Goal: Transaction & Acquisition: Purchase product/service

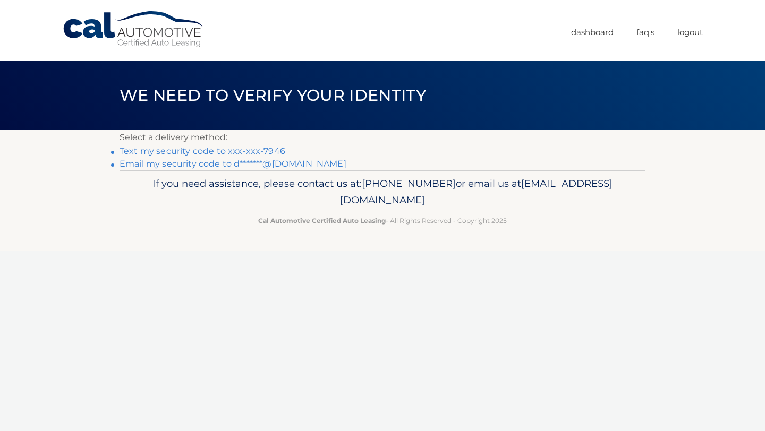
click at [239, 147] on link "Text my security code to xxx-xxx-7946" at bounding box center [202, 151] width 166 height 10
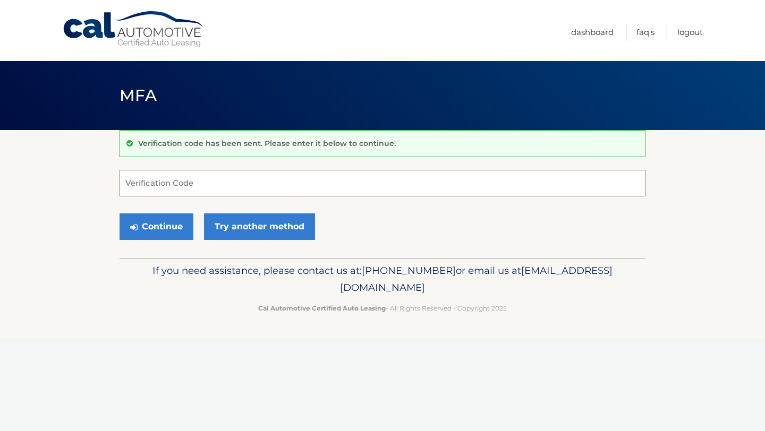
click at [215, 184] on input "Verification Code" at bounding box center [382, 183] width 526 height 27
click at [217, 190] on input "Verification Code" at bounding box center [382, 183] width 526 height 27
type input "842444"
click at [169, 234] on button "Continue" at bounding box center [156, 226] width 74 height 27
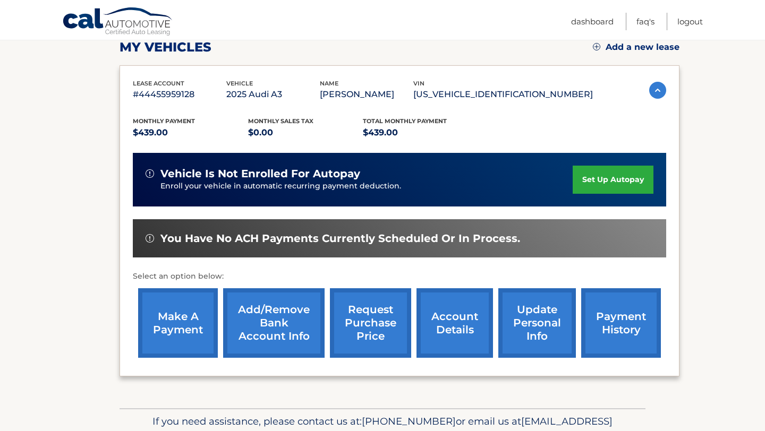
scroll to position [155, 0]
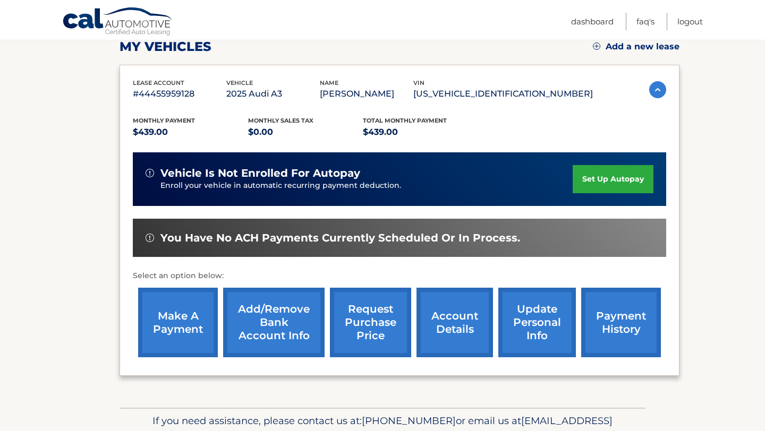
click at [168, 320] on link "make a payment" at bounding box center [178, 323] width 80 height 70
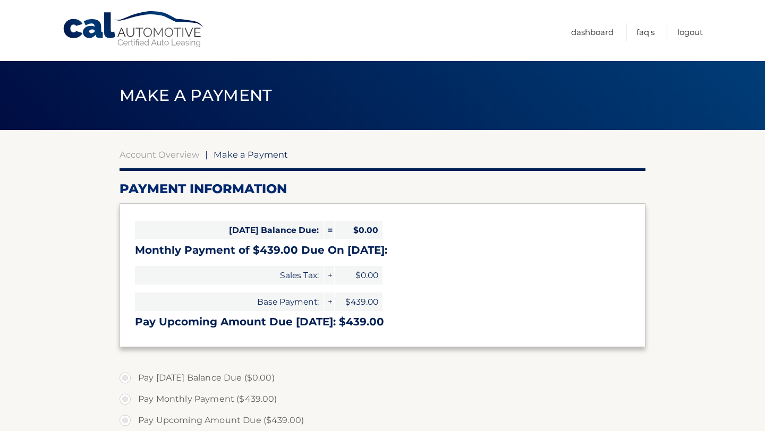
select select "MzQ5NWQ1YmQtYTU5ZC00NjQyLWEwYjYtYzkxNDNhNmY5NmYy"
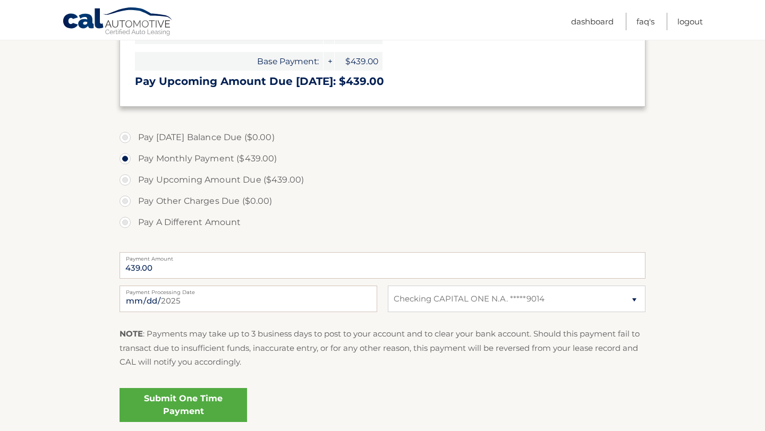
scroll to position [238, 0]
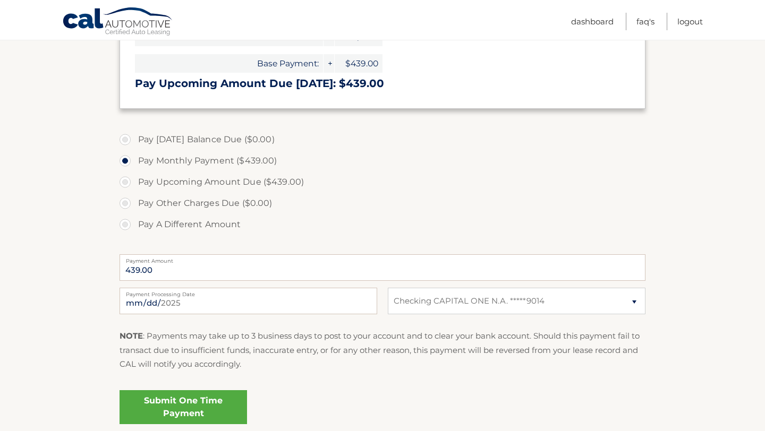
click at [253, 181] on label "Pay Upcoming Amount Due ($439.00)" at bounding box center [382, 182] width 526 height 21
click at [134, 181] on input "Pay Upcoming Amount Due ($439.00)" at bounding box center [129, 180] width 11 height 17
radio input "true"
click at [240, 166] on label "Pay Monthly Payment ($439.00)" at bounding box center [382, 160] width 526 height 21
click at [134, 166] on input "Pay Monthly Payment ($439.00)" at bounding box center [129, 158] width 11 height 17
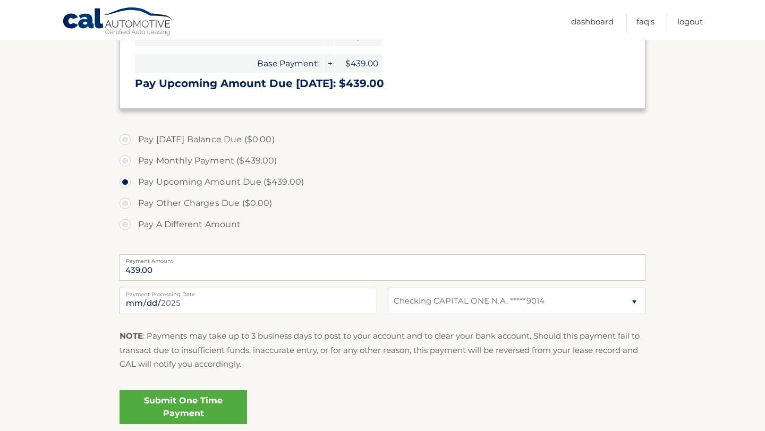
radio input "true"
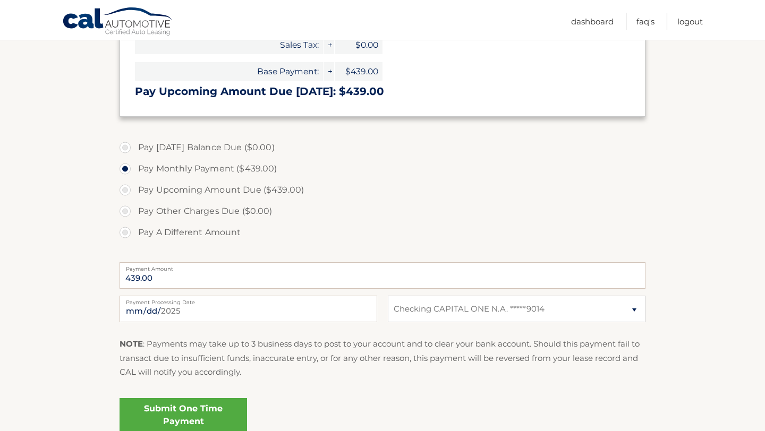
scroll to position [230, 0]
click at [423, 316] on select "Select Bank Account Checking CAPITAL ONE N.A. *****9014" at bounding box center [517, 309] width 258 height 27
click at [388, 296] on select "Select Bank Account Checking CAPITAL ONE N.A. *****9014" at bounding box center [517, 309] width 258 height 27
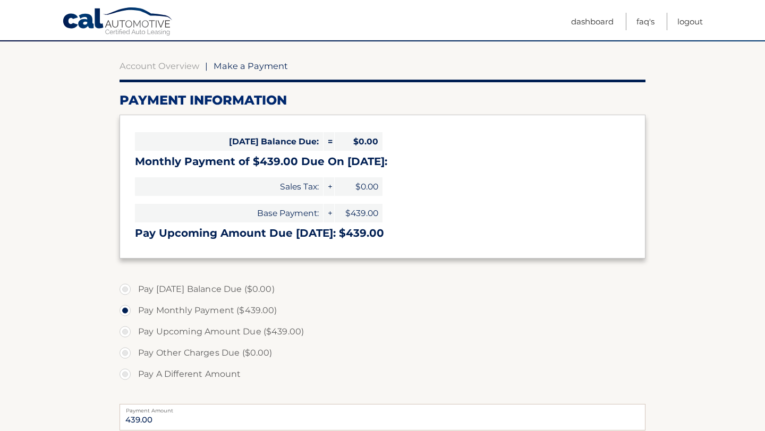
scroll to position [99, 0]
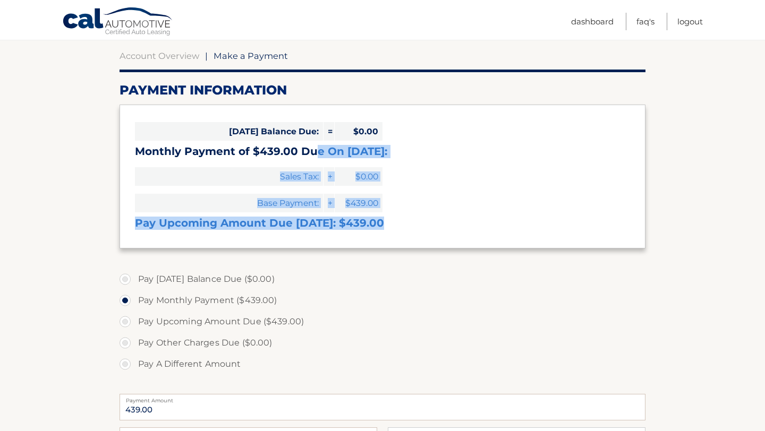
drag, startPoint x: 387, startPoint y: 226, endPoint x: 316, endPoint y: 149, distance: 104.5
click at [317, 149] on div "Today's Balance Due: = $0.00 Monthly Payment of $439.00 Due On Sep 21: Sales Ta…" at bounding box center [382, 176] width 526 height 143
click at [316, 149] on h3 "Monthly Payment of $439.00 Due On Sep 21:" at bounding box center [382, 151] width 495 height 13
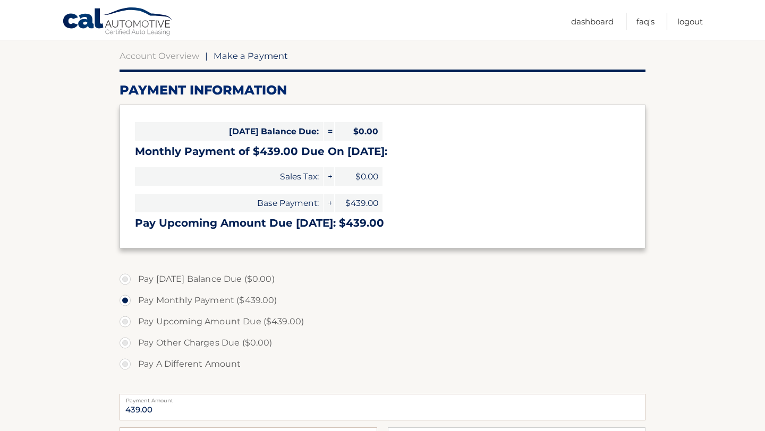
drag, startPoint x: 176, startPoint y: 142, endPoint x: 310, endPoint y: 160, distance: 135.6
click at [310, 160] on div "Today's Balance Due: = $0.00 Monthly Payment of $439.00 Due On Sep 21: Sales Ta…" at bounding box center [382, 176] width 526 height 143
click at [309, 160] on div "Today's Balance Due: = $0.00 Monthly Payment of $439.00 Due On Sep 21: Sales Ta…" at bounding box center [382, 176] width 526 height 143
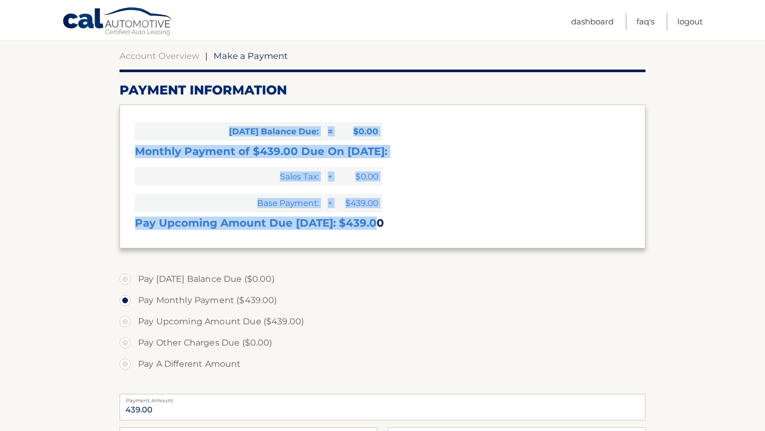
drag, startPoint x: 220, startPoint y: 126, endPoint x: 372, endPoint y: 221, distance: 179.2
click at [372, 221] on div "Today's Balance Due: = $0.00 Monthly Payment of $439.00 Due On Sep 21: Sales Ta…" at bounding box center [382, 176] width 526 height 143
click at [372, 221] on h3 "Pay Upcoming Amount Due Sep 21: $439.00" at bounding box center [382, 223] width 495 height 13
drag, startPoint x: 381, startPoint y: 223, endPoint x: 227, endPoint y: 129, distance: 180.4
click at [227, 129] on div "Today's Balance Due: = $0.00 Monthly Payment of $439.00 Due On Sep 21: Sales Ta…" at bounding box center [382, 176] width 526 height 143
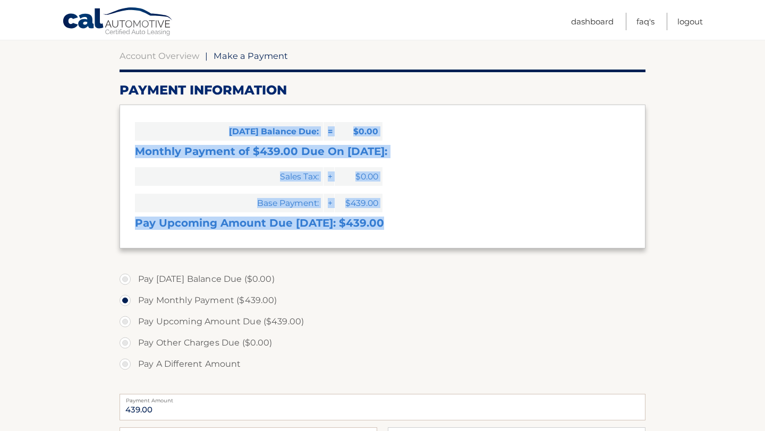
click at [227, 129] on span "Today's Balance Due:" at bounding box center [229, 131] width 188 height 19
drag, startPoint x: 227, startPoint y: 129, endPoint x: 381, endPoint y: 227, distance: 183.1
click at [381, 227] on div "Today's Balance Due: = $0.00 Monthly Payment of $439.00 Due On Sep 21: Sales Ta…" at bounding box center [382, 176] width 526 height 143
click at [381, 227] on h3 "Pay Upcoming Amount Due Sep 21: $439.00" at bounding box center [382, 223] width 495 height 13
drag, startPoint x: 374, startPoint y: 227, endPoint x: 262, endPoint y: 149, distance: 136.7
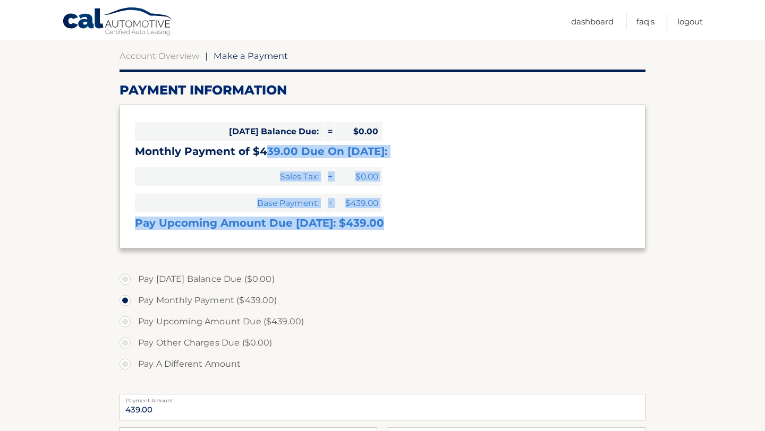
click at [262, 150] on div "Today's Balance Due: = $0.00 Monthly Payment of $439.00 Due On Sep 21: Sales Ta…" at bounding box center [382, 176] width 526 height 143
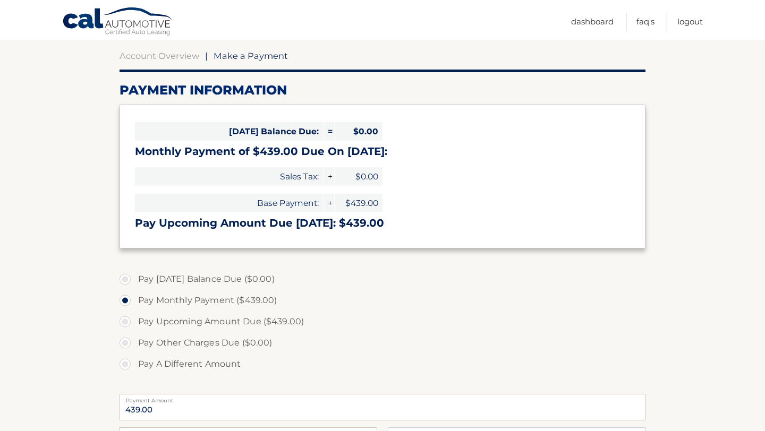
click at [234, 130] on span "Today's Balance Due:" at bounding box center [229, 131] width 188 height 19
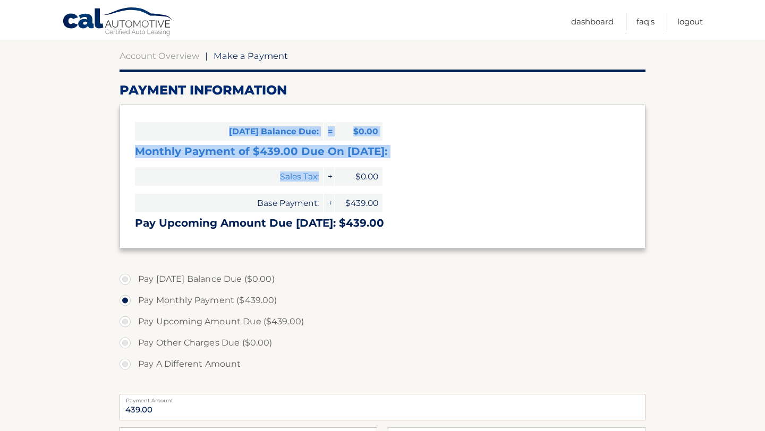
drag, startPoint x: 221, startPoint y: 131, endPoint x: 305, endPoint y: 182, distance: 98.2
click at [306, 183] on div "Today's Balance Due: = $0.00 Monthly Payment of $439.00 Due On Sep 21: Sales Ta…" at bounding box center [382, 176] width 526 height 143
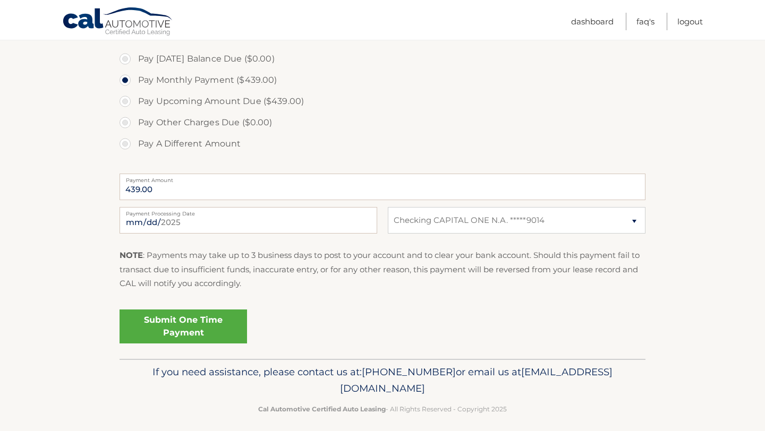
scroll to position [328, 0]
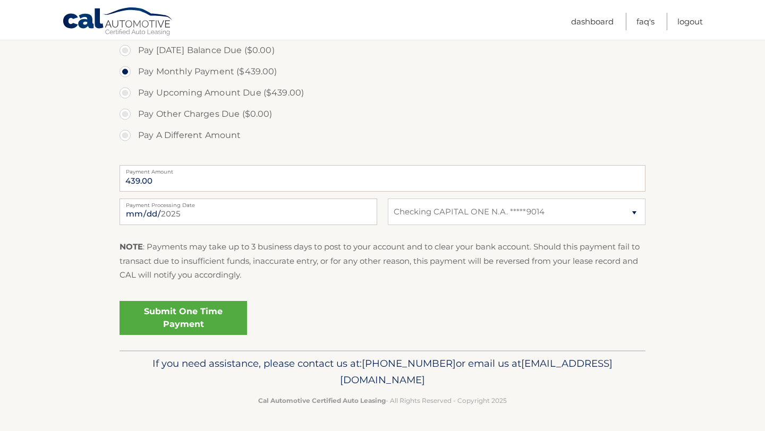
click at [20, 166] on section "Account Overview | Make a Payment Payment Information Today's Balance Due: = $0…" at bounding box center [382, 76] width 765 height 548
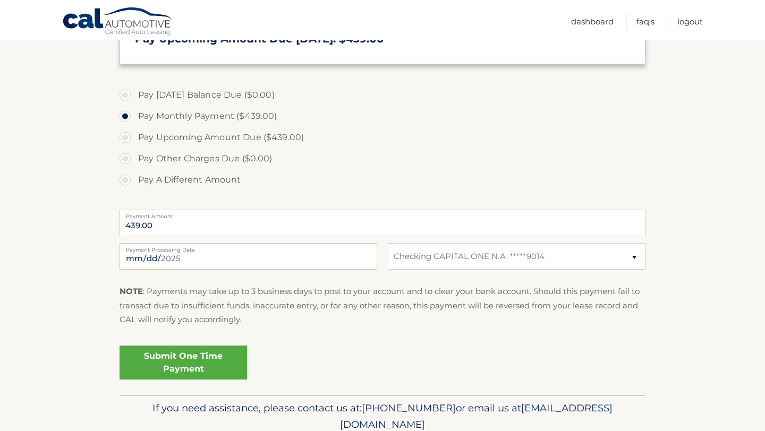
scroll to position [277, 0]
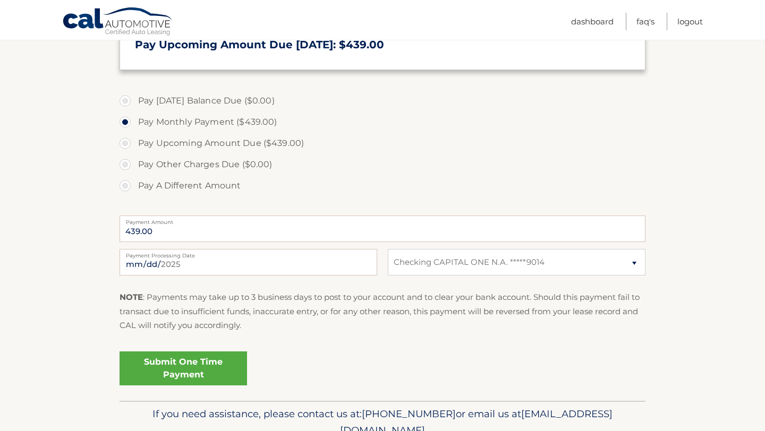
click at [204, 144] on label "Pay Upcoming Amount Due ($439.00)" at bounding box center [382, 143] width 526 height 21
click at [134, 144] on input "Pay Upcoming Amount Due ($439.00)" at bounding box center [129, 141] width 11 height 17
radio input "true"
click at [306, 318] on p "NOTE : Payments may take up to 3 business days to post to your account and to c…" at bounding box center [382, 312] width 526 height 42
click at [210, 148] on label "Pay Upcoming Amount Due ($439.00)" at bounding box center [382, 143] width 526 height 21
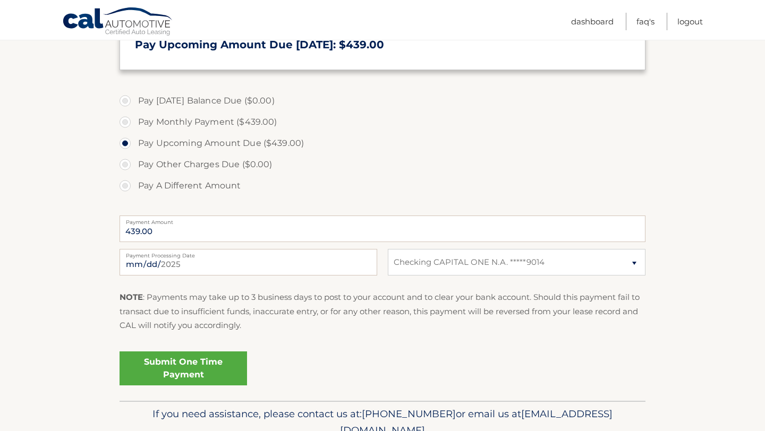
click at [134, 148] on input "Pay Upcoming Amount Due ($439.00)" at bounding box center [129, 141] width 11 height 17
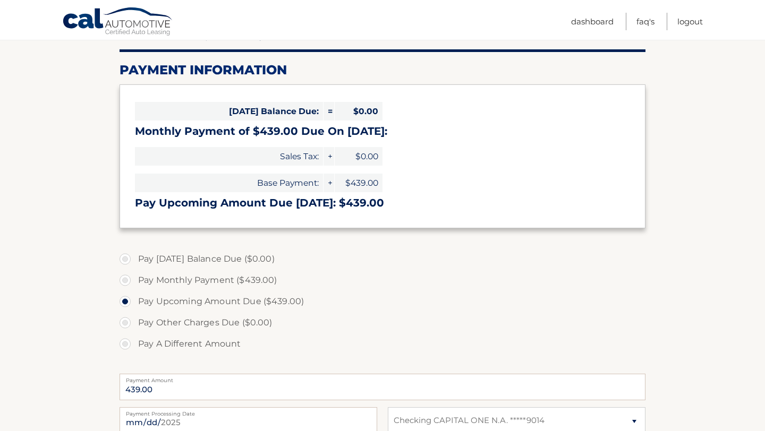
scroll to position [121, 0]
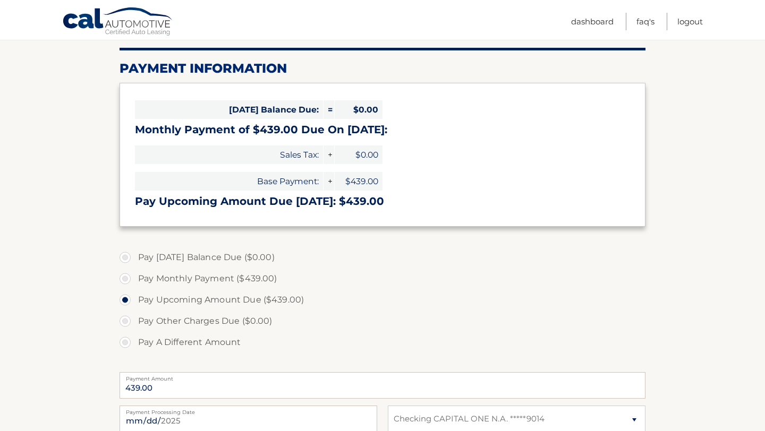
click at [0, 357] on section "Account Overview | Make a Payment Payment Information Today's Balance Due: = $0…" at bounding box center [382, 284] width 765 height 548
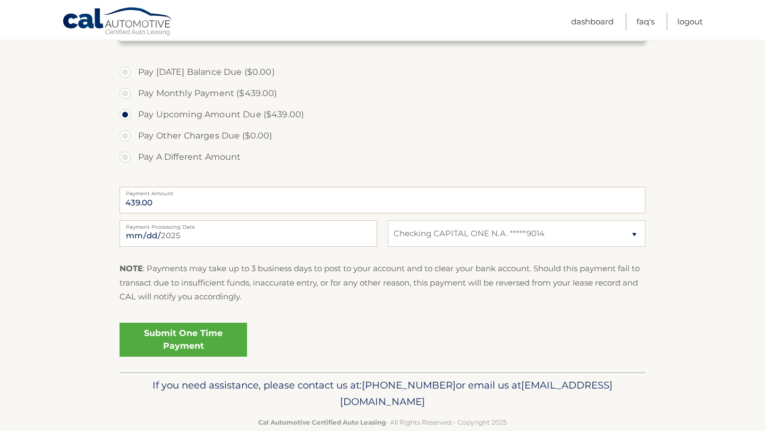
scroll to position [328, 0]
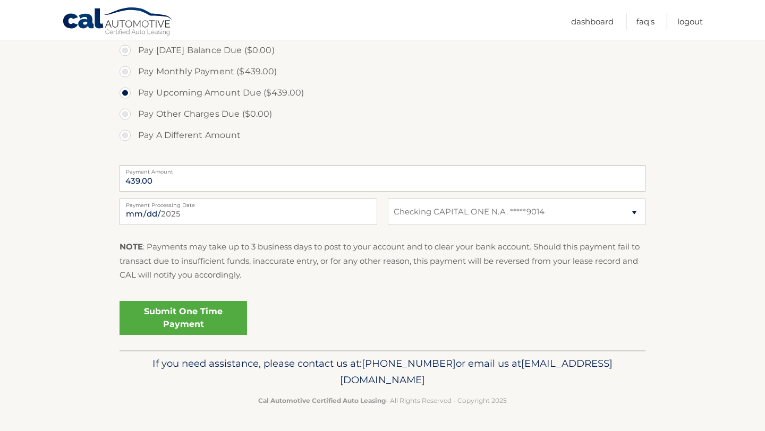
click at [210, 323] on link "Submit One Time Payment" at bounding box center [182, 318] width 127 height 34
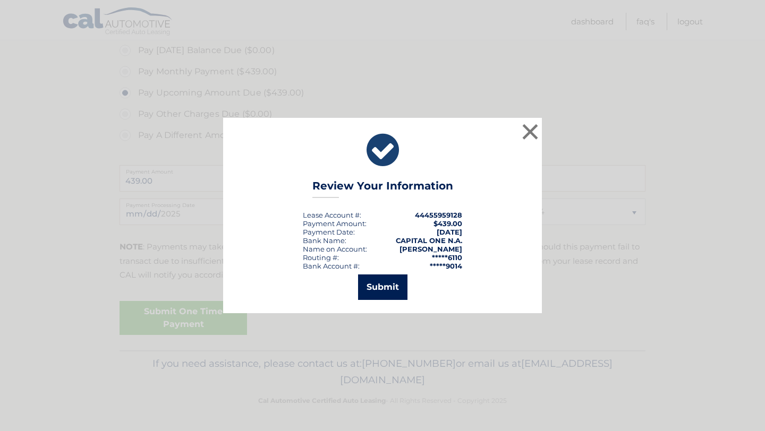
click at [396, 296] on button "Submit" at bounding box center [382, 287] width 49 height 25
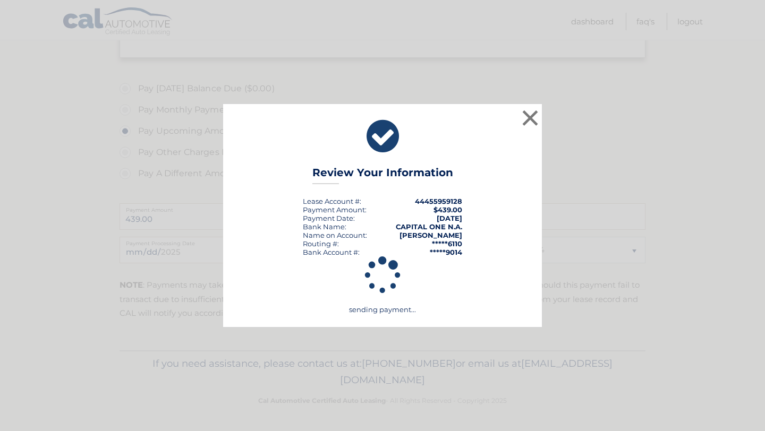
scroll to position [289, 0]
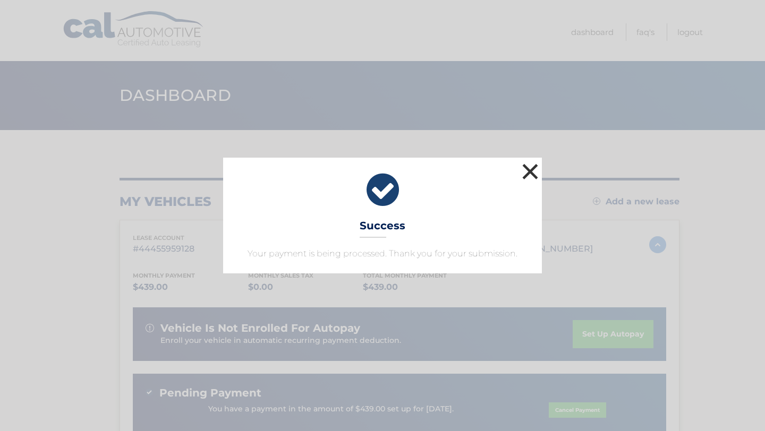
click at [531, 168] on button "×" at bounding box center [529, 171] width 21 height 21
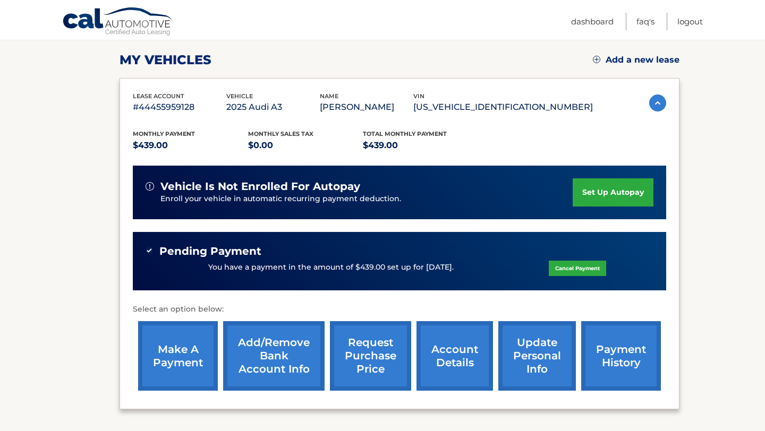
scroll to position [103, 0]
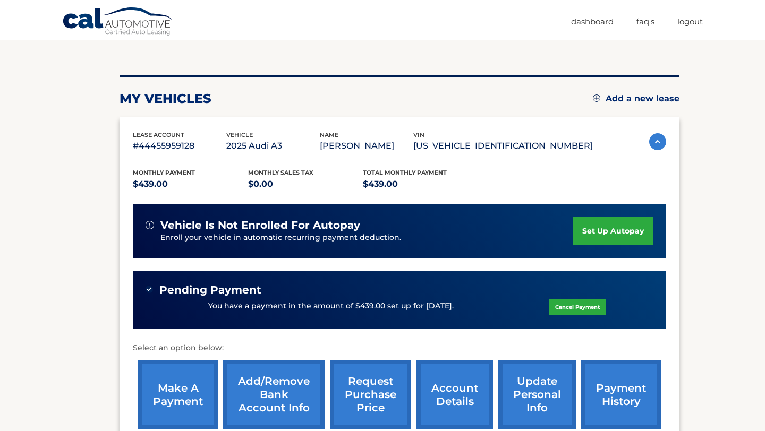
click at [310, 158] on div "Monthly Payment $439.00 Monthly sales Tax $0.00 Total Monthly Payment $439.00 v…" at bounding box center [399, 293] width 533 height 281
click at [656, 139] on img at bounding box center [657, 141] width 17 height 17
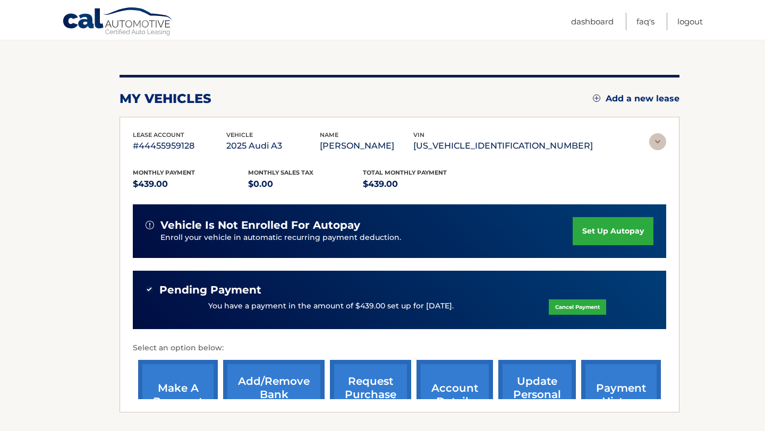
scroll to position [0, 0]
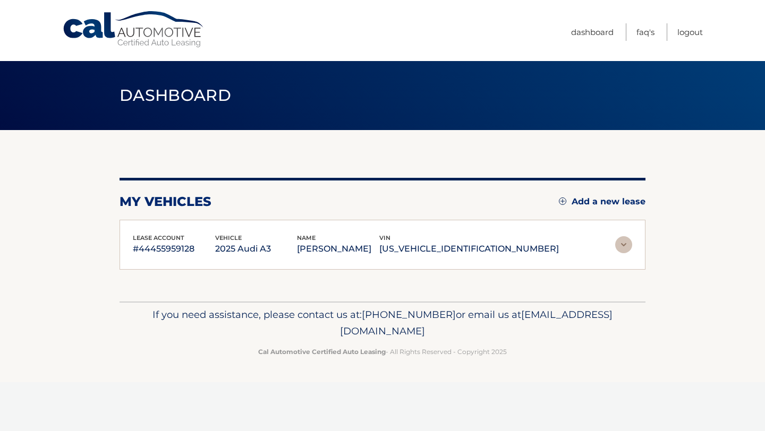
click at [619, 243] on img at bounding box center [623, 244] width 17 height 17
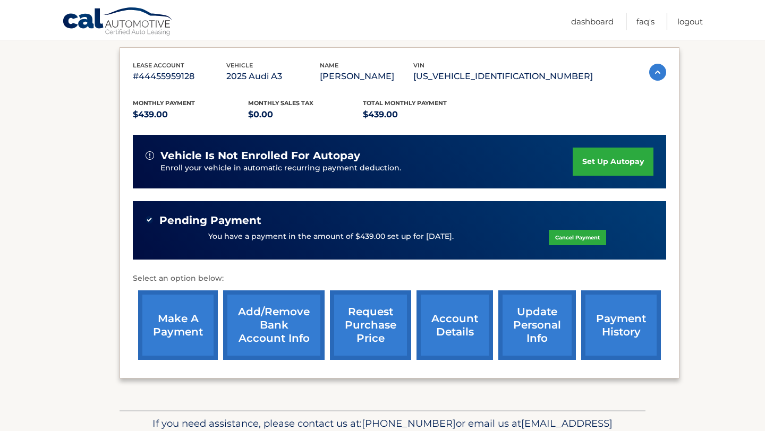
scroll to position [120, 0]
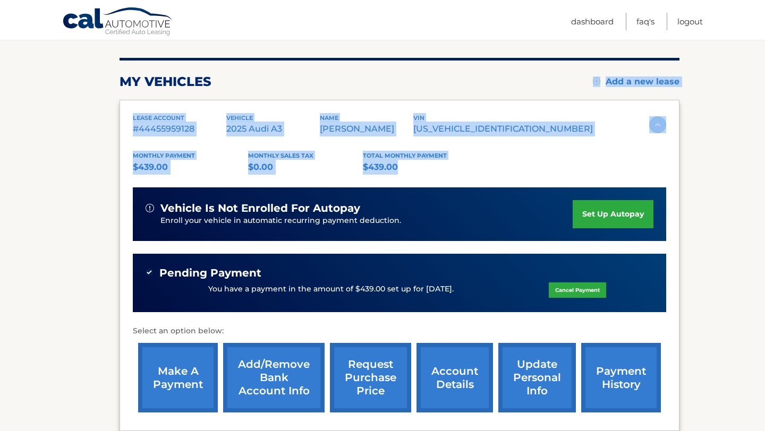
drag, startPoint x: 405, startPoint y: 160, endPoint x: 277, endPoint y: 84, distance: 148.4
click at [277, 84] on div "my vehicles Add a new lease lease account #44455959128 vehicle 2025 Audi A3 nam…" at bounding box center [399, 244] width 560 height 373
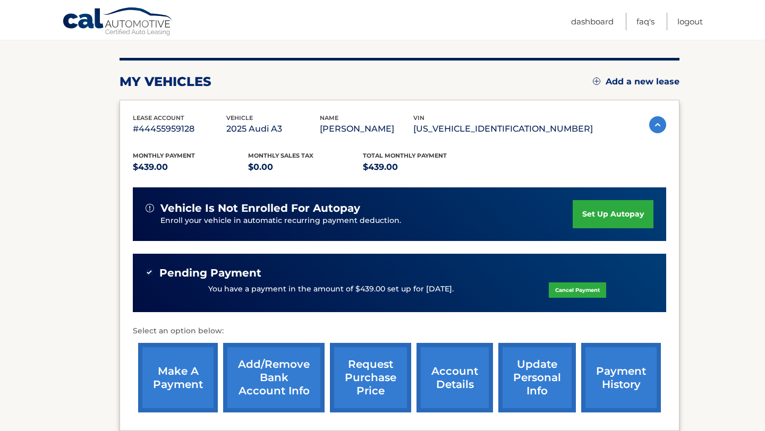
click at [125, 155] on div "lease account #44455959128 vehicle 2025 Audi A3 name [PERSON_NAME] vin [US_VEHI…" at bounding box center [399, 266] width 560 height 332
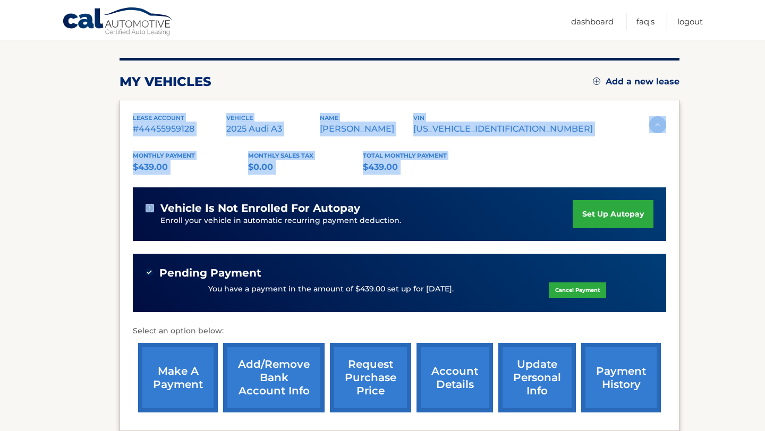
drag, startPoint x: 126, startPoint y: 117, endPoint x: 432, endPoint y: 174, distance: 310.6
click at [432, 174] on div "lease account #44455959128 vehicle 2025 Audi A3 name [PERSON_NAME] vin [US_VEHI…" at bounding box center [399, 266] width 560 height 332
click at [432, 174] on p "$439.00" at bounding box center [420, 167] width 115 height 15
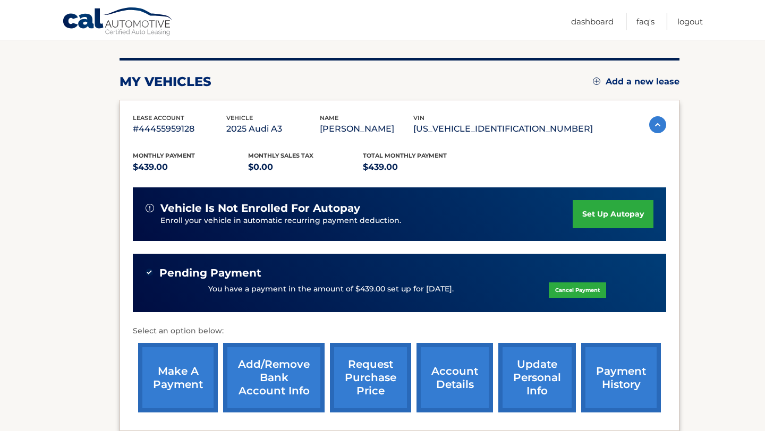
click at [656, 124] on img at bounding box center [657, 124] width 17 height 17
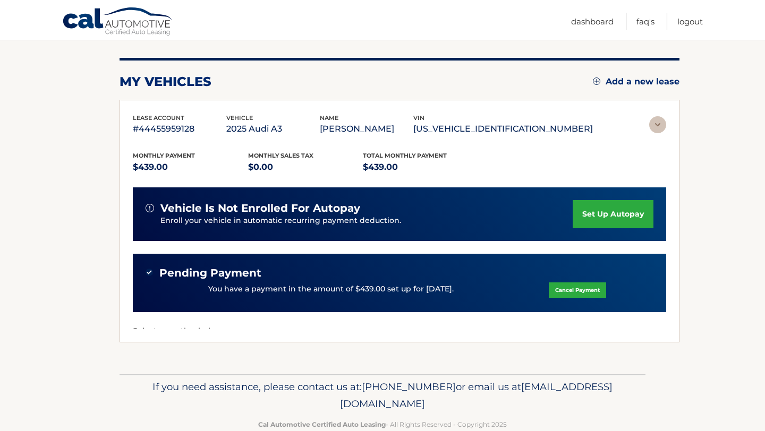
scroll to position [0, 0]
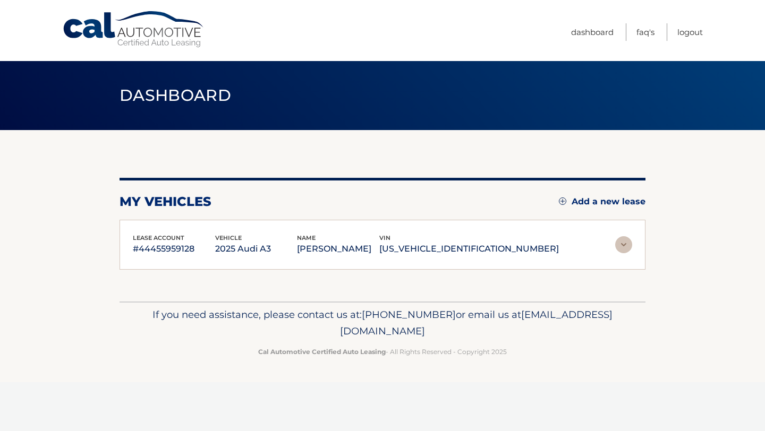
click at [615, 244] on img at bounding box center [623, 244] width 17 height 17
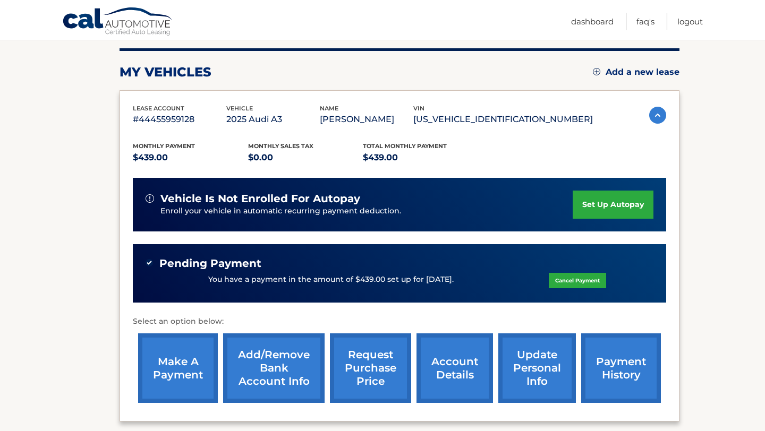
scroll to position [232, 0]
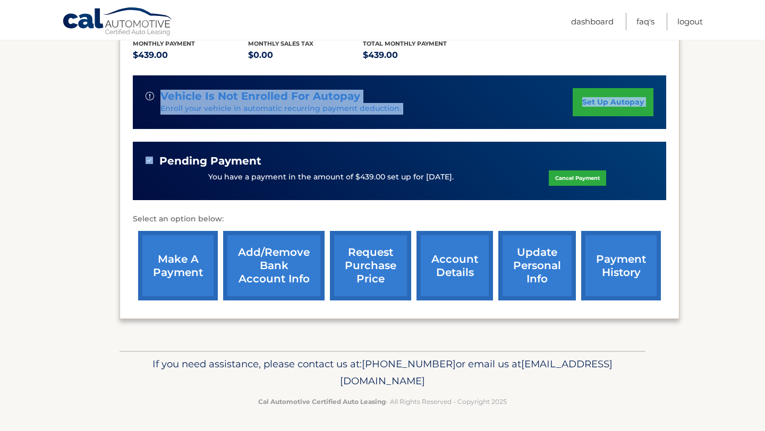
drag, startPoint x: 162, startPoint y: 95, endPoint x: 502, endPoint y: 146, distance: 343.8
click at [502, 146] on div "Monthly Payment $439.00 Monthly sales Tax $0.00 Total Monthly Payment $439.00 v…" at bounding box center [399, 164] width 533 height 281
click at [502, 146] on div "Pending Payment You have a payment in the amount of $439.00 set up for [DATE]. …" at bounding box center [399, 171] width 533 height 59
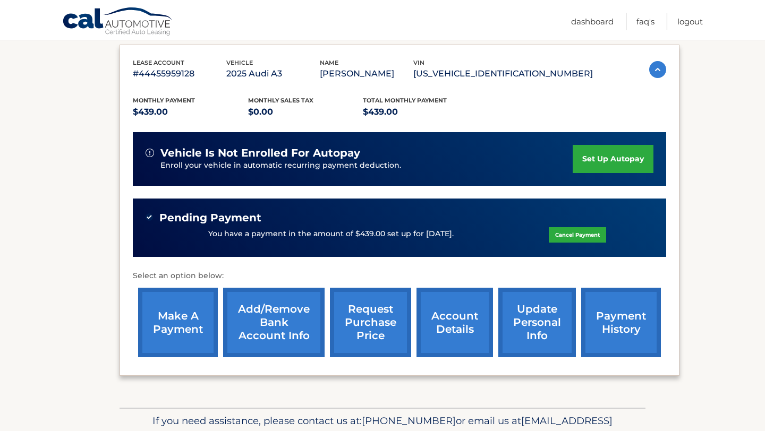
scroll to position [166, 0]
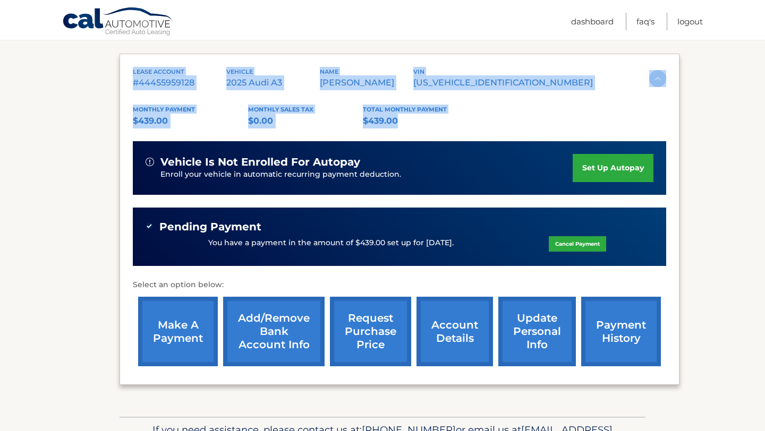
drag, startPoint x: 122, startPoint y: 64, endPoint x: 396, endPoint y: 121, distance: 280.4
click at [396, 121] on div "lease account #44455959128 vehicle 2025 Audi A3 name [PERSON_NAME] vin [US_VEHI…" at bounding box center [399, 220] width 560 height 332
click at [397, 121] on p "$439.00" at bounding box center [420, 121] width 115 height 15
drag, startPoint x: 397, startPoint y: 121, endPoint x: 133, endPoint y: 67, distance: 269.4
click at [133, 67] on div "lease account #44455959128 vehicle 2025 Audi A3 name [PERSON_NAME] vin [US_VEHI…" at bounding box center [399, 220] width 560 height 332
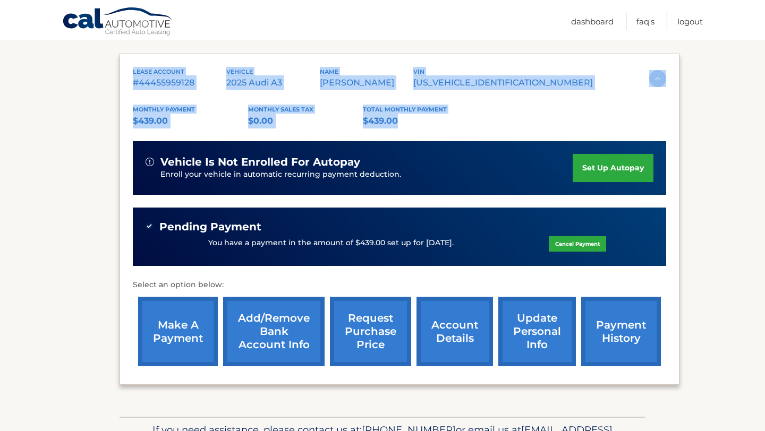
click at [133, 67] on div "lease account #44455959128" at bounding box center [179, 79] width 93 height 24
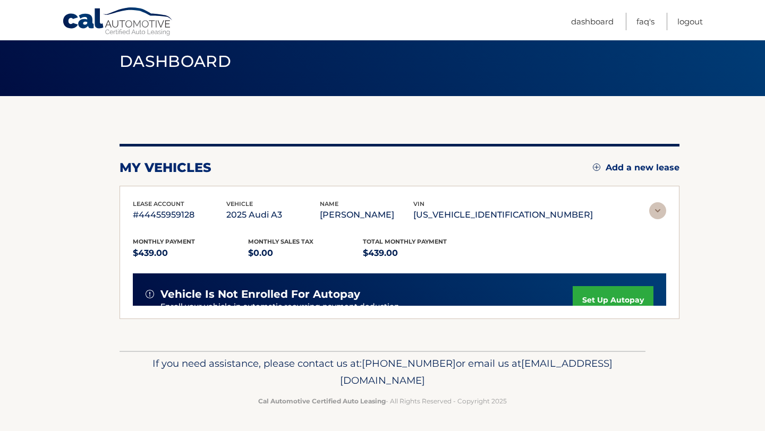
scroll to position [0, 0]
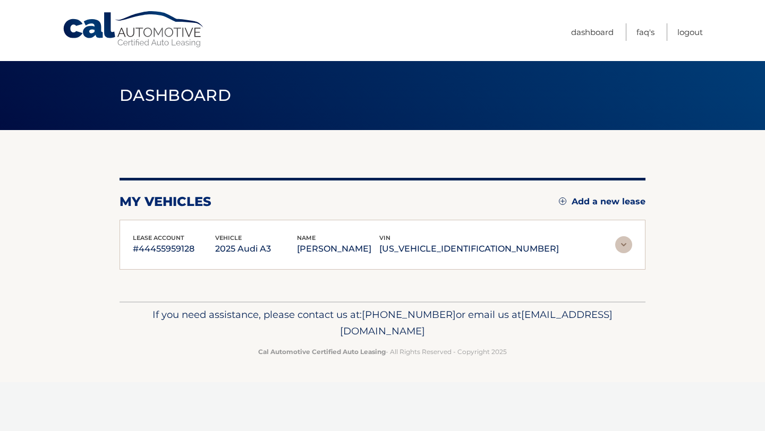
click at [297, 242] on p "2025 Audi A3" at bounding box center [256, 249] width 82 height 15
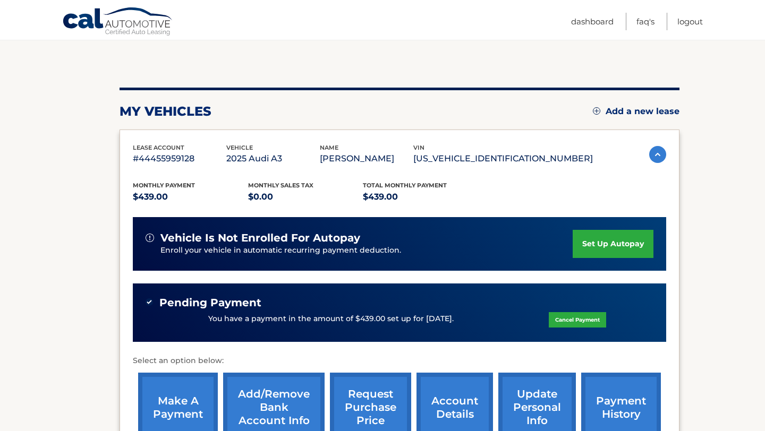
scroll to position [87, 0]
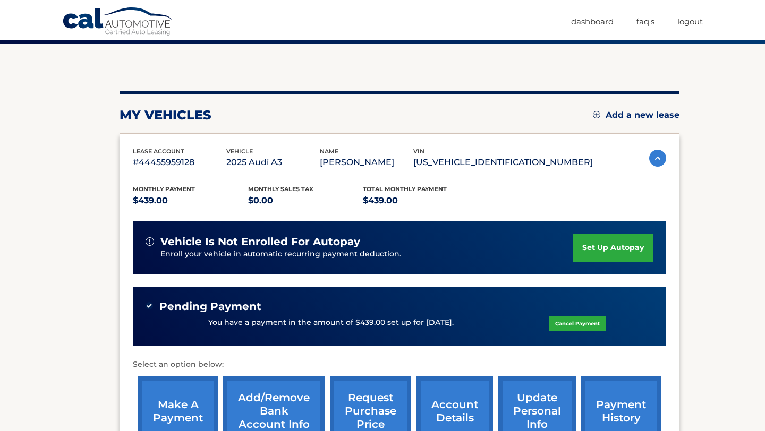
click at [413, 147] on div "name [PERSON_NAME]" at bounding box center [366, 159] width 93 height 24
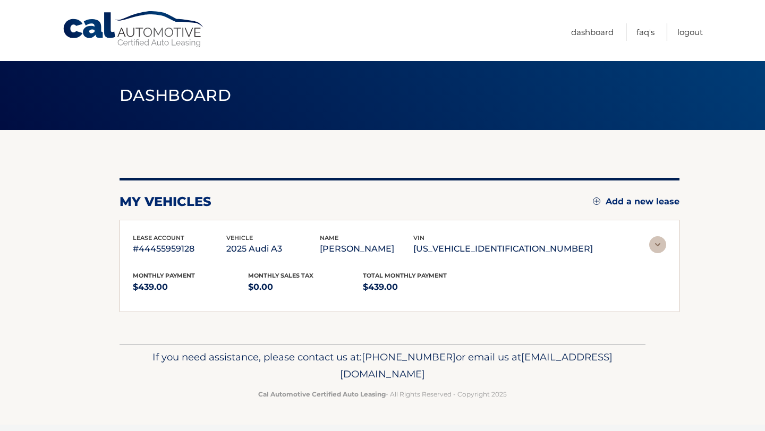
scroll to position [0, 0]
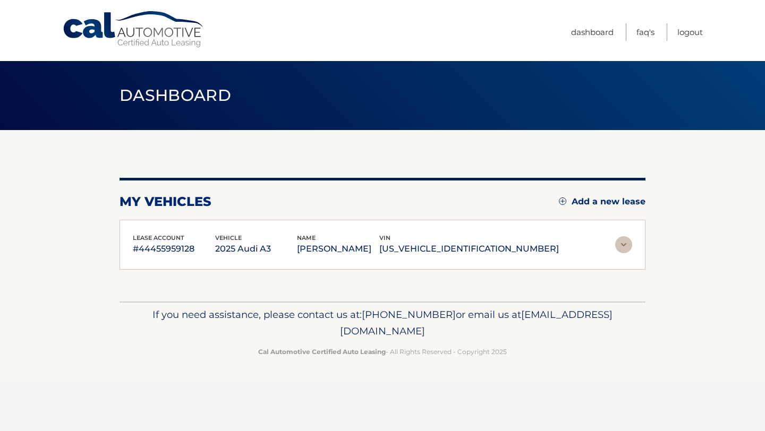
click at [149, 49] on div "Menu Dashboard FAQ's Logout" at bounding box center [382, 30] width 640 height 61
click at [152, 37] on link "Cal Automotive" at bounding box center [133, 30] width 143 height 38
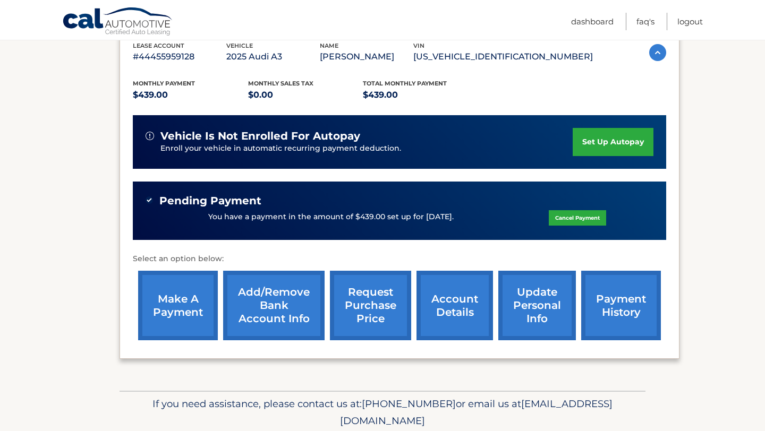
scroll to position [232, 0]
